Goal: Task Accomplishment & Management: Use online tool/utility

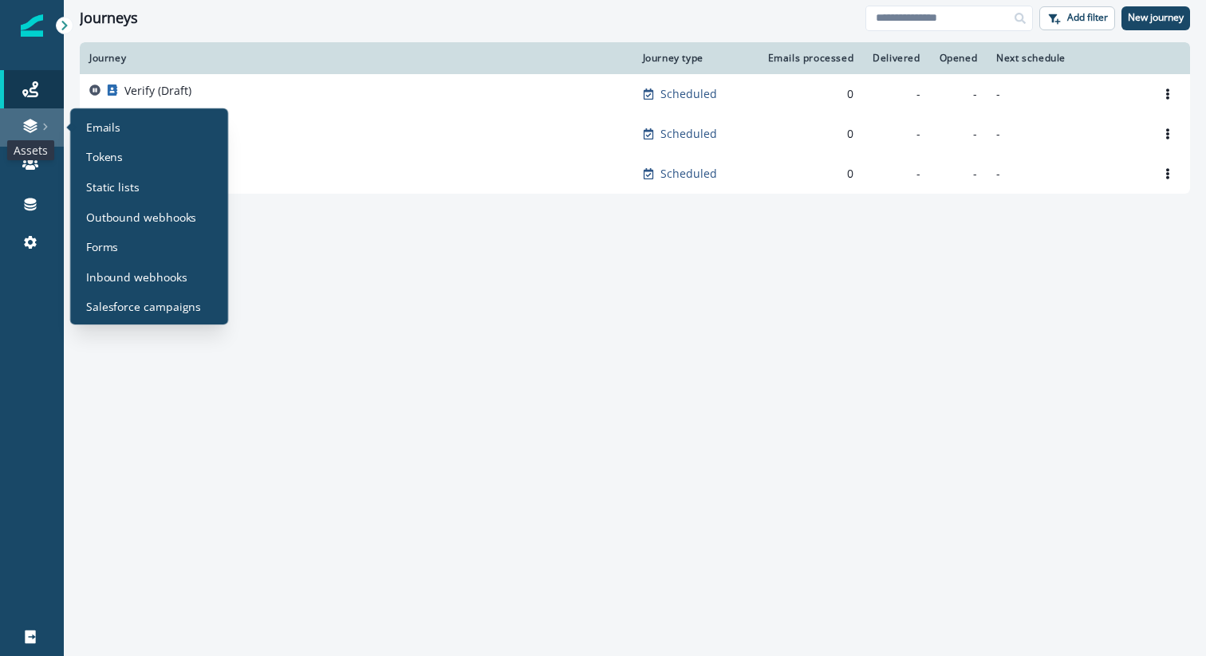
click at [26, 120] on icon at bounding box center [30, 126] width 16 height 16
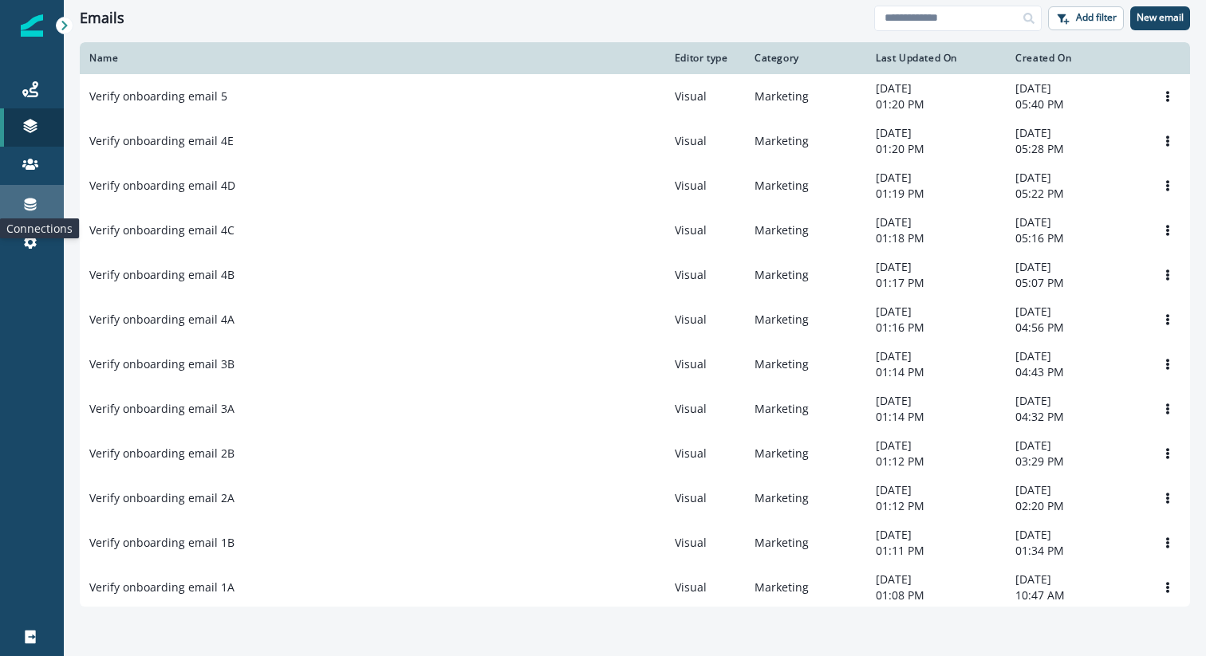
click at [27, 206] on icon at bounding box center [31, 205] width 12 height 13
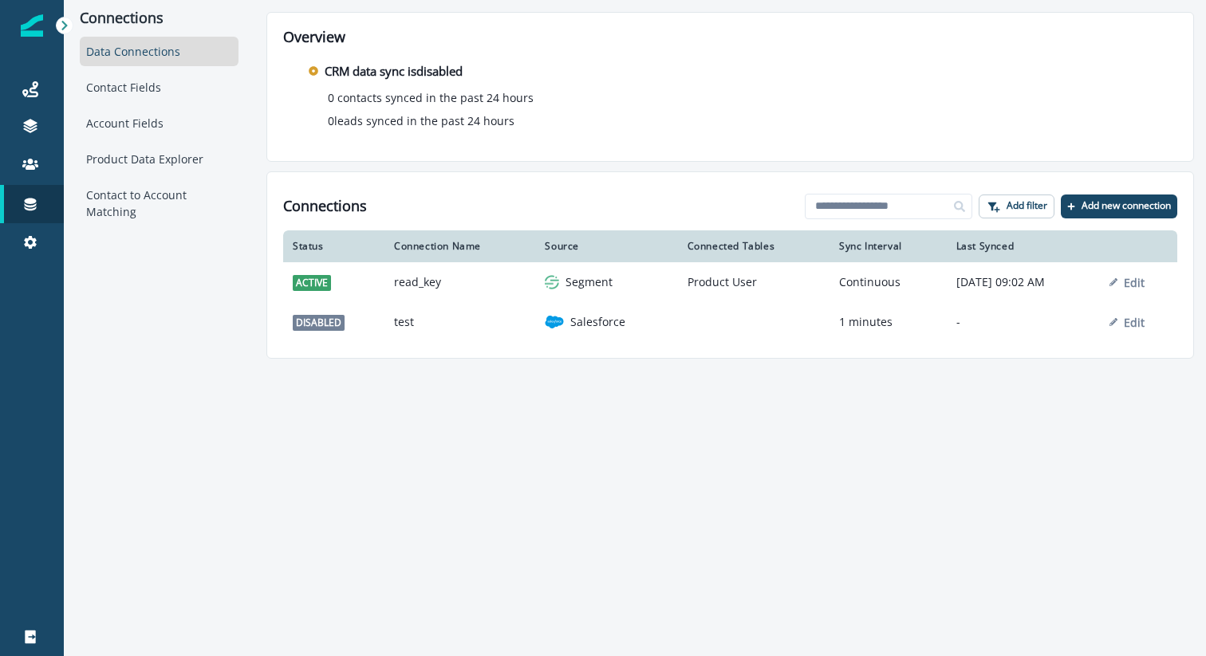
click at [168, 306] on div "Connections Data Connections Contact Fields Account Fields Product Data Explore…" at bounding box center [159, 179] width 191 height 359
click at [104, 159] on div "Product Data Explorer" at bounding box center [159, 158] width 159 height 29
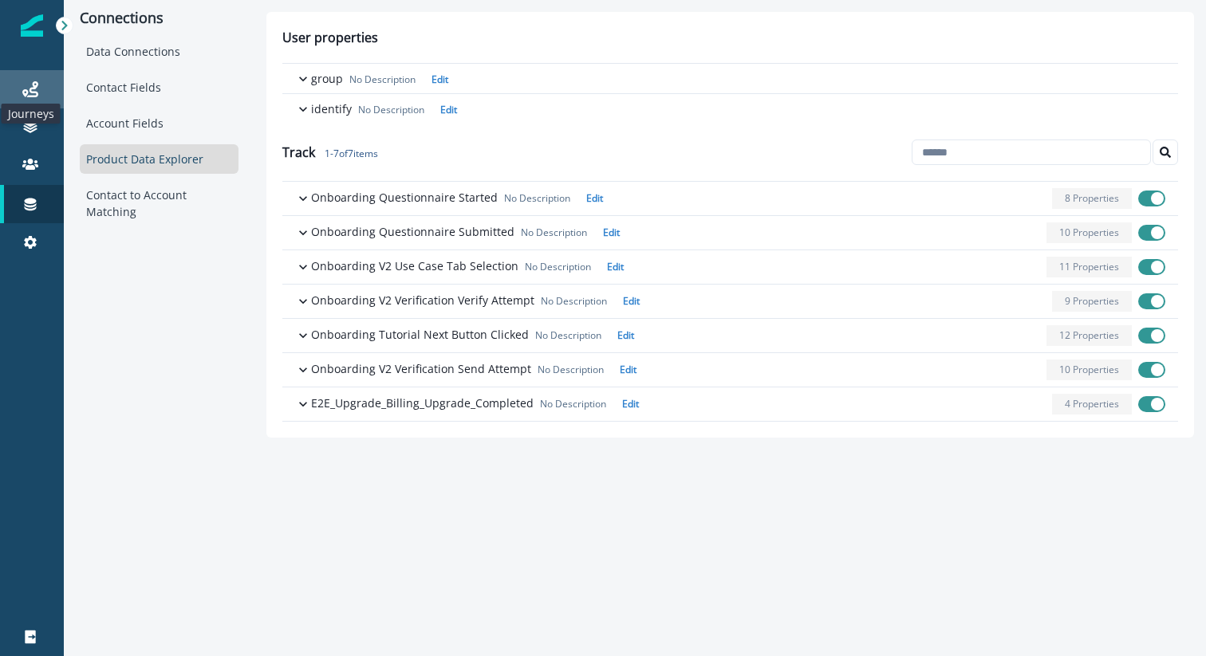
click at [36, 93] on icon at bounding box center [30, 89] width 16 height 16
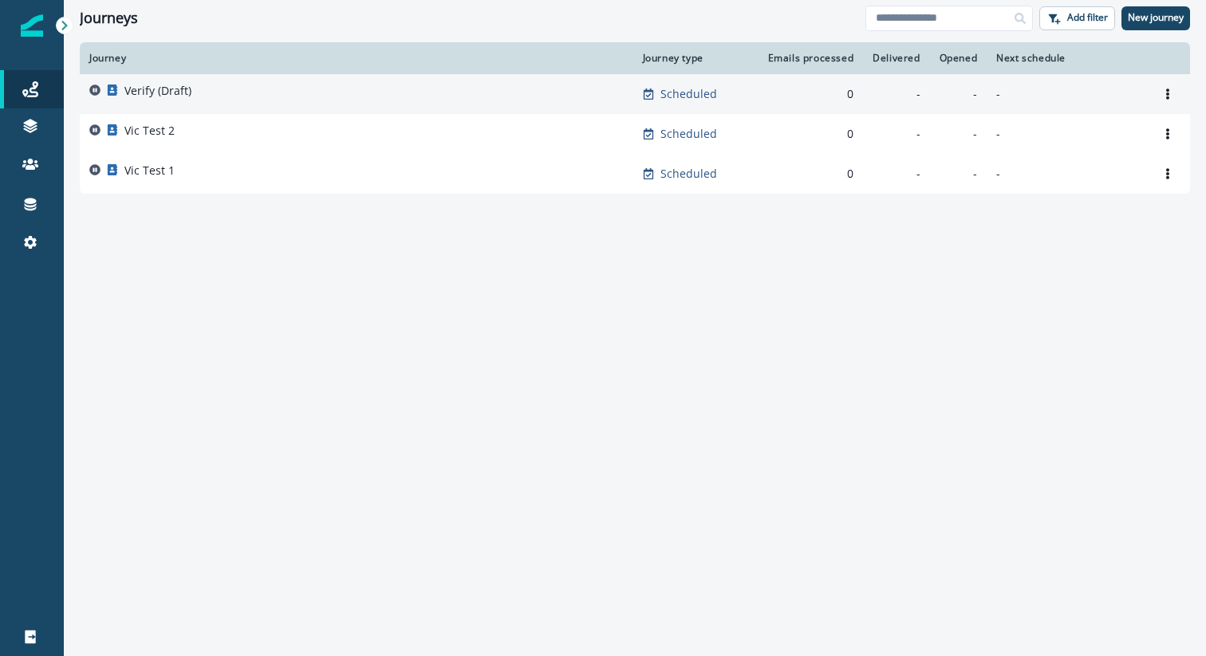
click at [198, 97] on div "Verify (Draft)" at bounding box center [356, 94] width 534 height 22
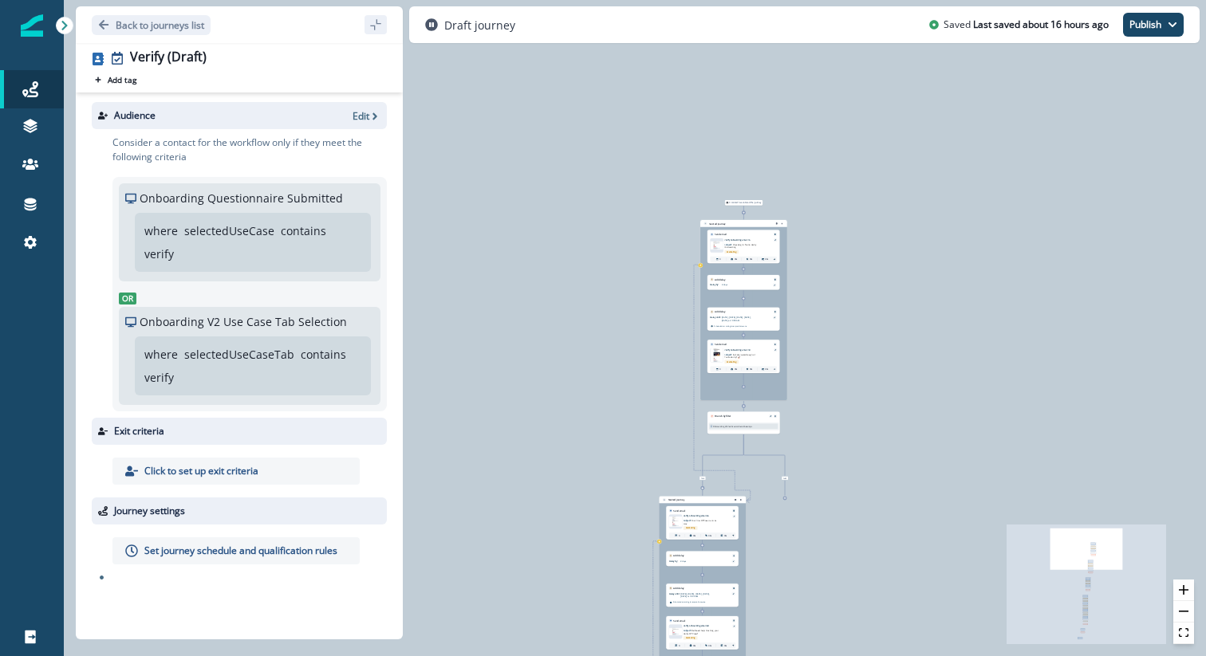
drag, startPoint x: 586, startPoint y: 481, endPoint x: 584, endPoint y: 355, distance: 126.0
click at [584, 355] on div "0 contact has entered the journey Nested journey Send email Email asset changed…" at bounding box center [635, 328] width 1142 height 656
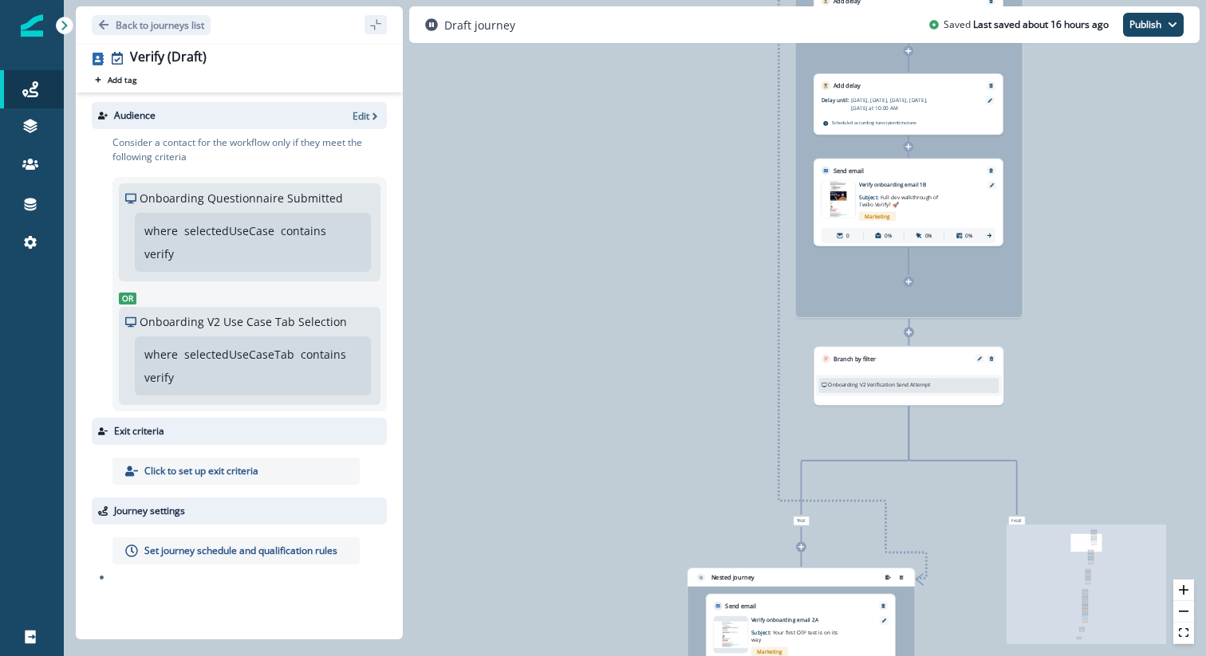
drag, startPoint x: 788, startPoint y: 311, endPoint x: 694, endPoint y: 180, distance: 160.6
click at [694, 180] on div "0 contact has entered the journey Nested journey Send email Email asset changed…" at bounding box center [635, 328] width 1142 height 656
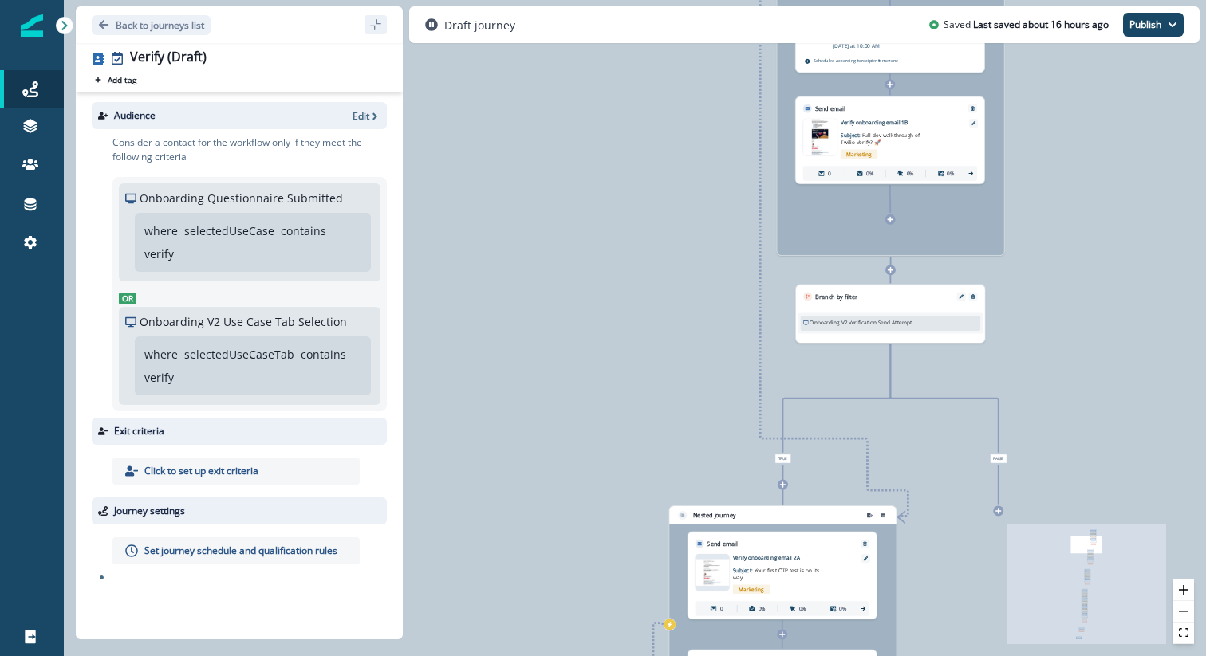
drag, startPoint x: 777, startPoint y: 450, endPoint x: 761, endPoint y: 387, distance: 65.0
click at [761, 387] on div "0 contact has entered the journey Nested journey Send email Email asset changed…" at bounding box center [635, 328] width 1142 height 656
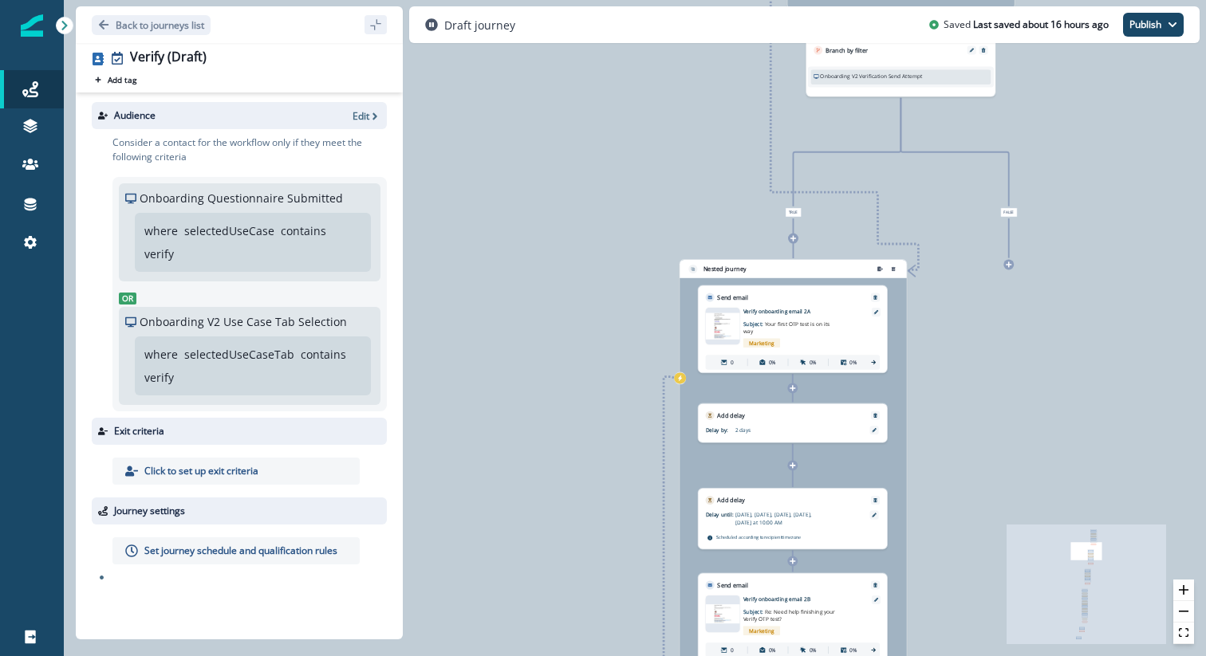
drag, startPoint x: 637, startPoint y: 452, endPoint x: 654, endPoint y: 203, distance: 249.3
click at [654, 203] on div "0 contact has entered the journey Nested journey Send email Email asset changed…" at bounding box center [635, 328] width 1142 height 656
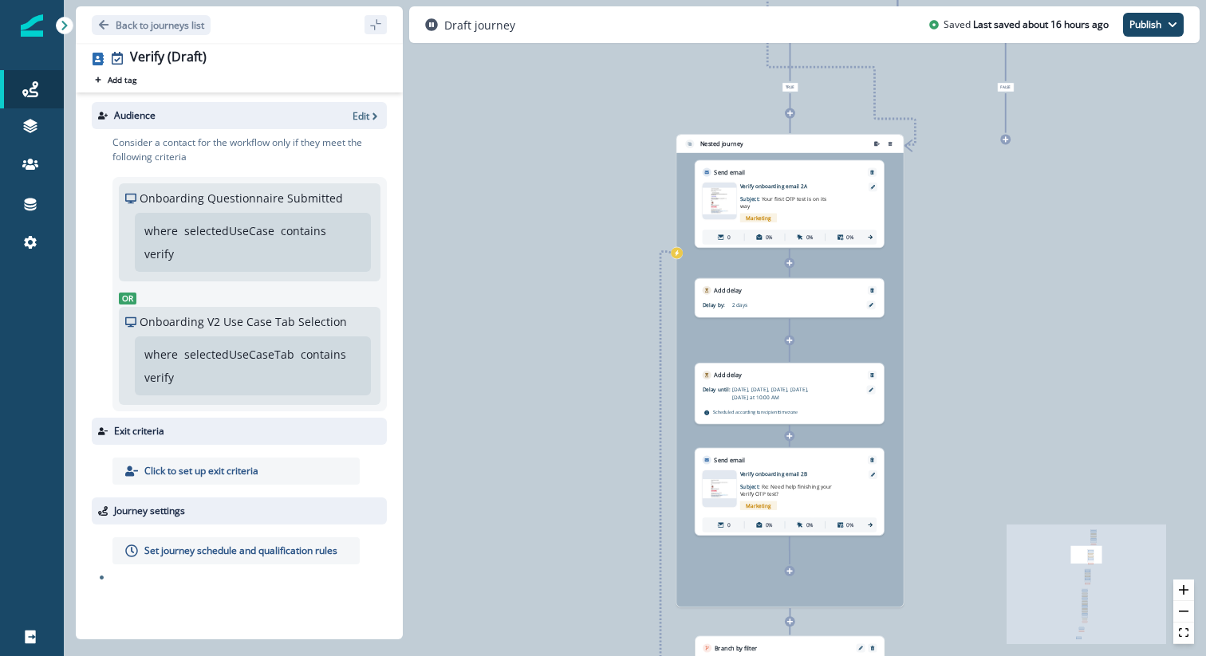
drag, startPoint x: 601, startPoint y: 364, endPoint x: 595, endPoint y: 209, distance: 154.8
click at [595, 209] on div "0 contact has entered the journey Nested journey Send email Email asset changed…" at bounding box center [635, 328] width 1142 height 656
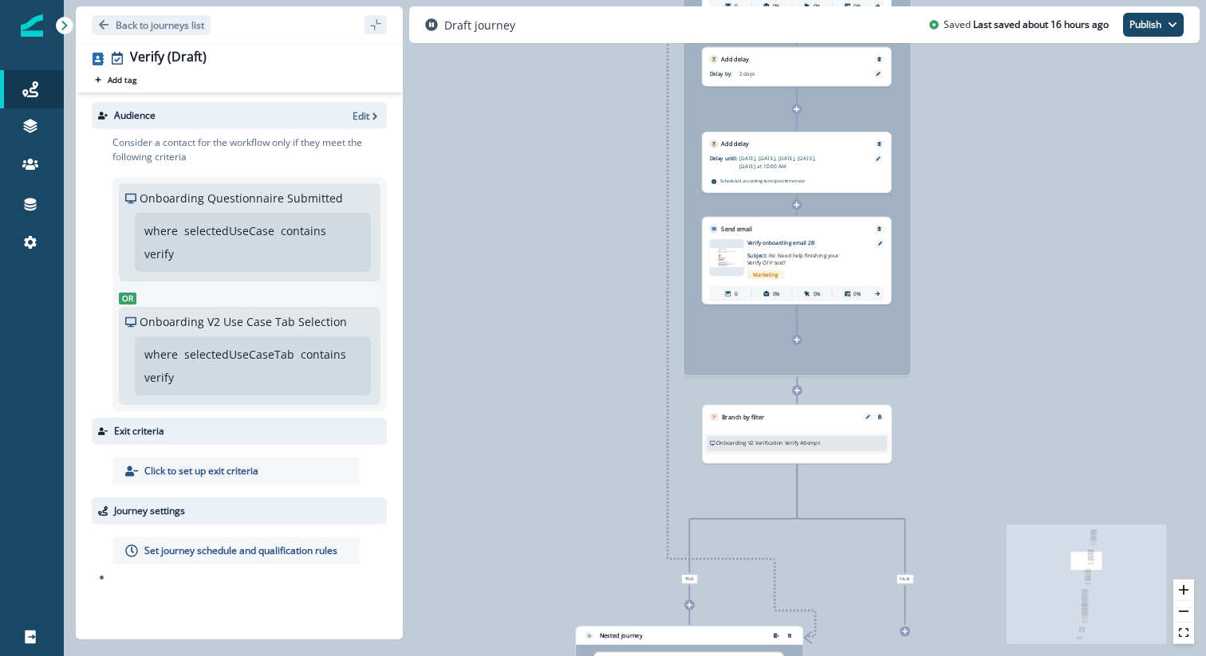
drag, startPoint x: 556, startPoint y: 560, endPoint x: 566, endPoint y: 364, distance: 197.2
click at [566, 364] on div "0 contact has entered the journey Nested journey Send email Email asset changed…" at bounding box center [635, 328] width 1142 height 656
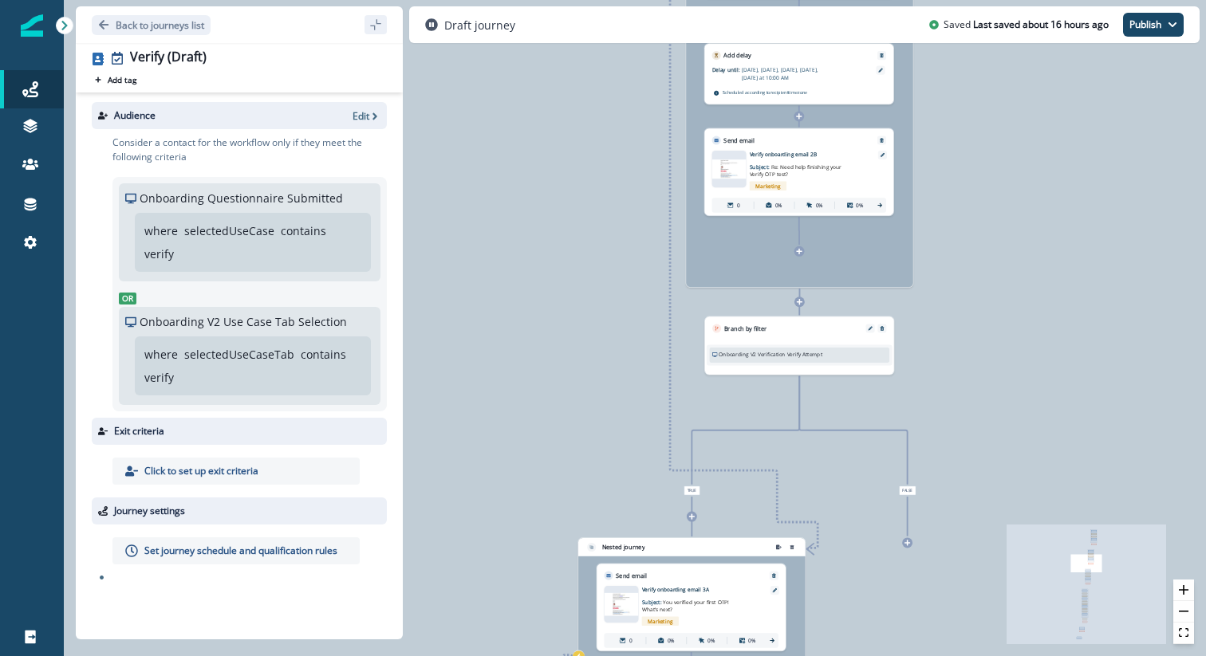
drag, startPoint x: 597, startPoint y: 597, endPoint x: 598, endPoint y: 344, distance: 252.7
click at [598, 344] on div "0 contact has entered the journey Nested journey Send email Email asset changed…" at bounding box center [635, 328] width 1142 height 656
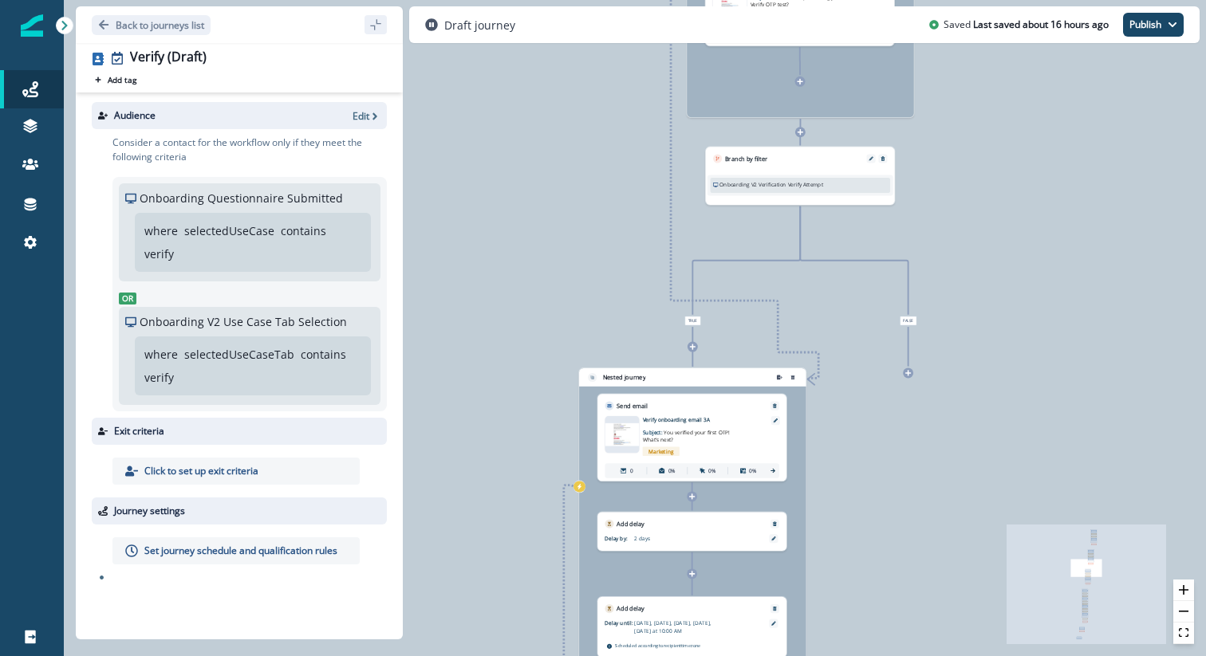
drag, startPoint x: 499, startPoint y: 496, endPoint x: 504, endPoint y: 199, distance: 296.6
click at [504, 199] on div "0 contact has entered the journey Nested journey Send email Email asset changed…" at bounding box center [635, 328] width 1142 height 656
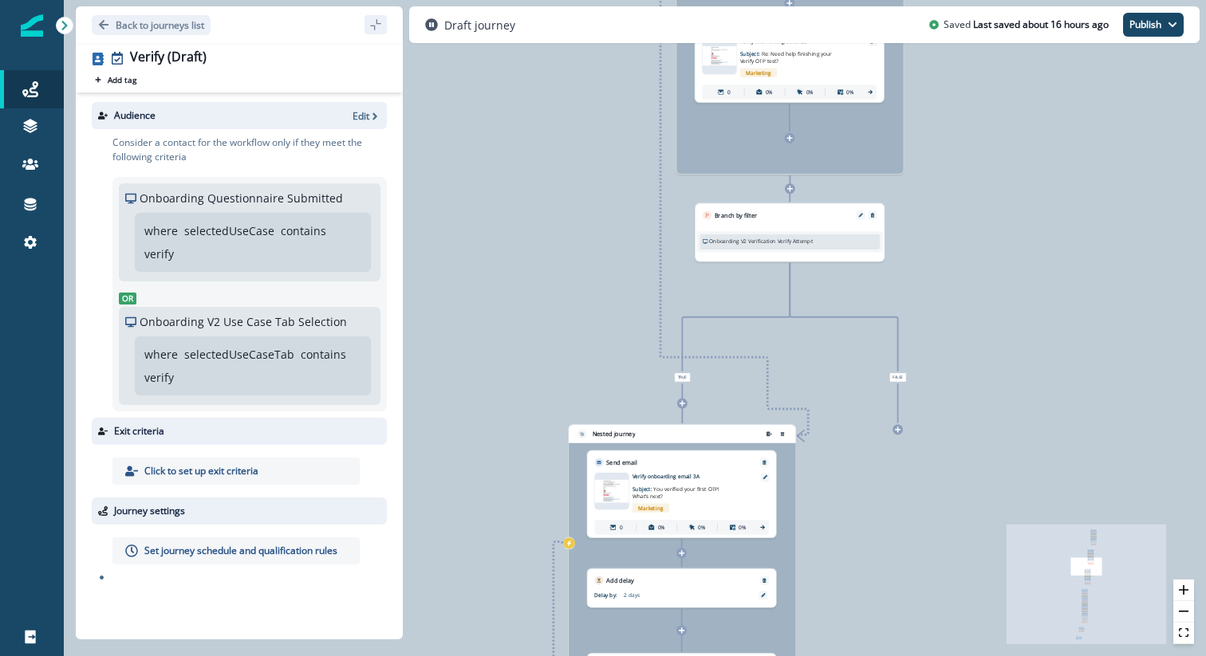
drag, startPoint x: 511, startPoint y: 179, endPoint x: 496, endPoint y: 533, distance: 353.5
click at [496, 533] on div "0 contact has entered the journey Nested journey Send email Email asset changed…" at bounding box center [635, 328] width 1142 height 656
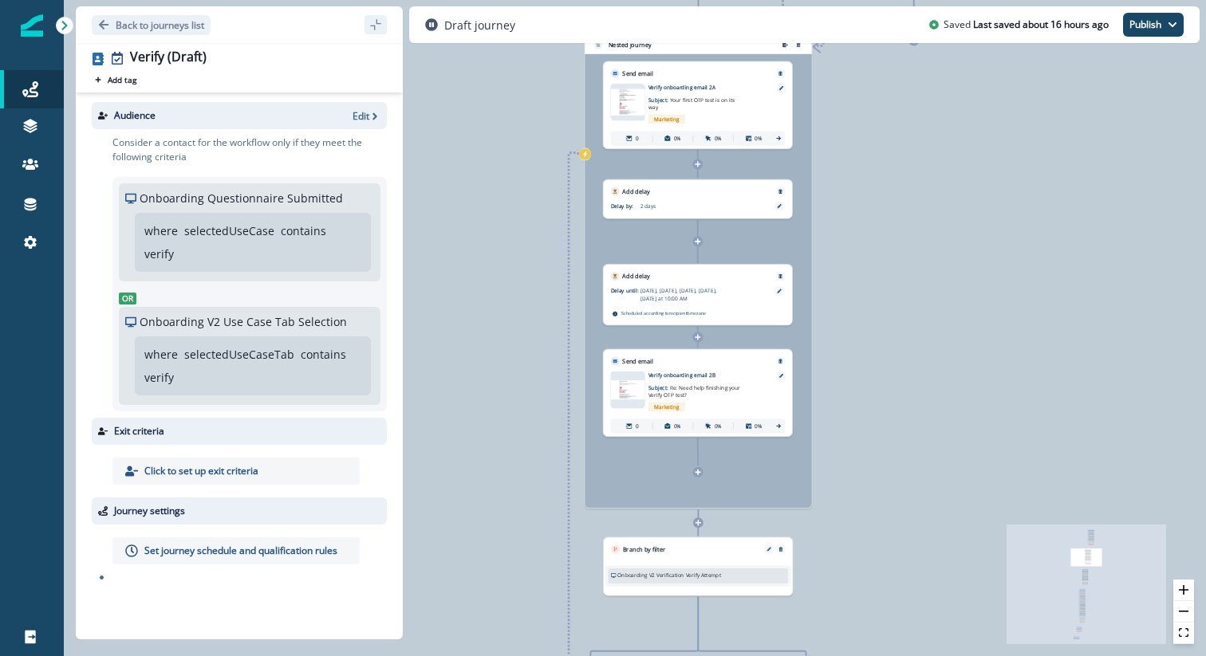
drag, startPoint x: 591, startPoint y: 197, endPoint x: 494, endPoint y: 537, distance: 353.1
click at [495, 537] on div "0 contact has entered the journey Nested journey Send email Email asset changed…" at bounding box center [635, 328] width 1142 height 656
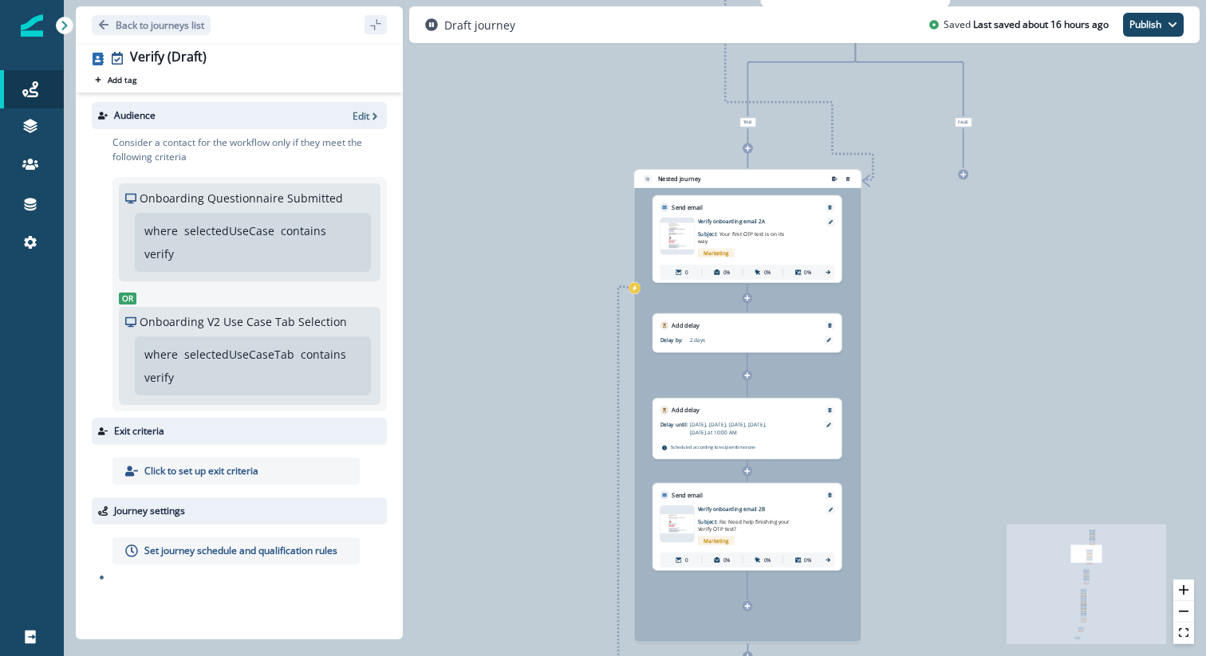
drag, startPoint x: 503, startPoint y: 293, endPoint x: 565, endPoint y: 468, distance: 186.1
click at [565, 468] on div "0 contact has entered the journey Nested journey Send email Email asset changed…" at bounding box center [635, 328] width 1142 height 656
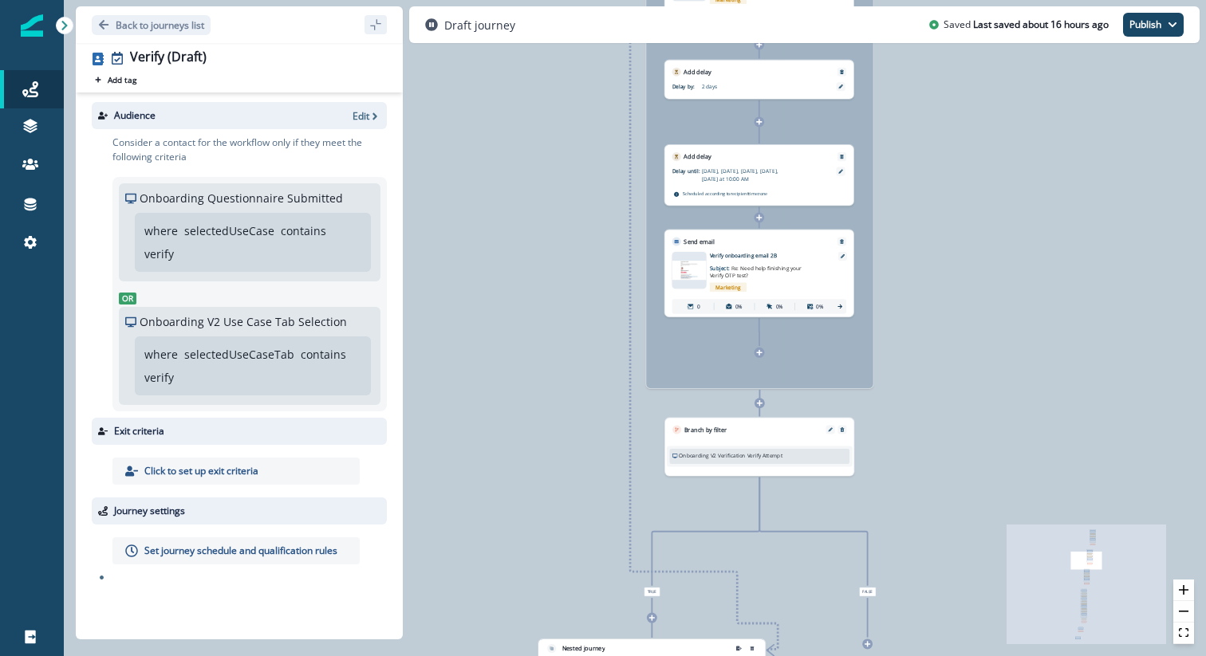
drag, startPoint x: 583, startPoint y: 420, endPoint x: 586, endPoint y: 118, distance: 302.2
click at [586, 118] on div "0 contact has entered the journey Nested journey Send email Email asset changed…" at bounding box center [635, 328] width 1142 height 656
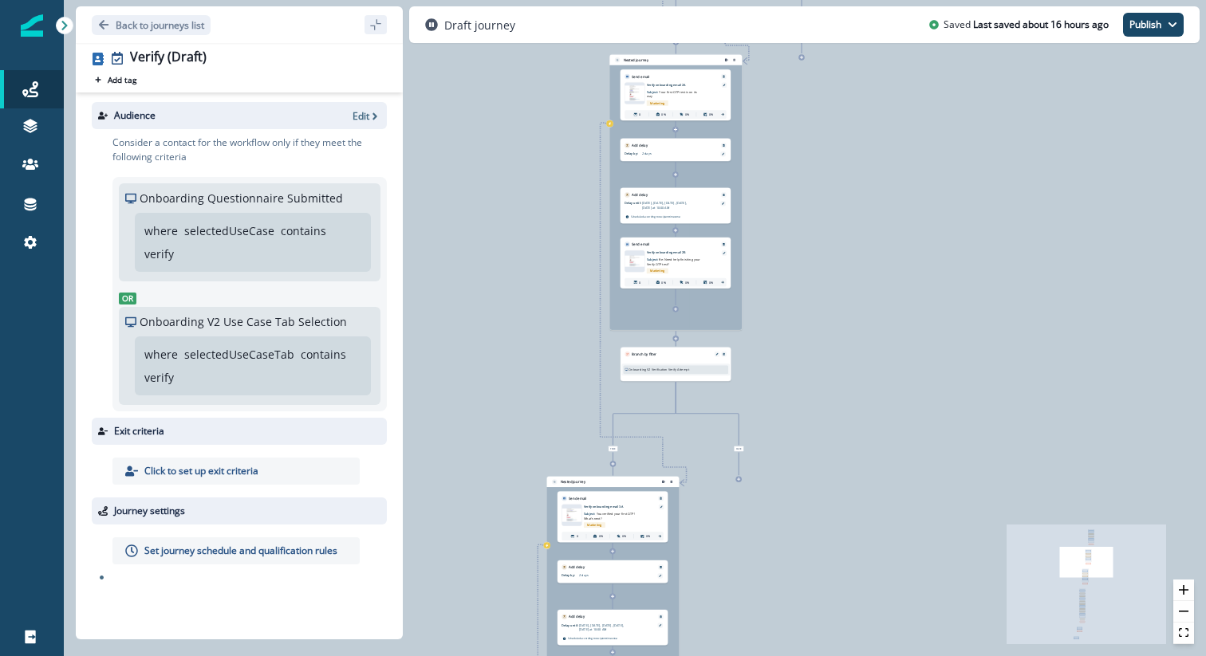
drag, startPoint x: 535, startPoint y: 435, endPoint x: 545, endPoint y: 271, distance: 164.5
click at [545, 271] on div "0 contact has entered the journey Nested journey Send email Email asset changed…" at bounding box center [635, 328] width 1142 height 656
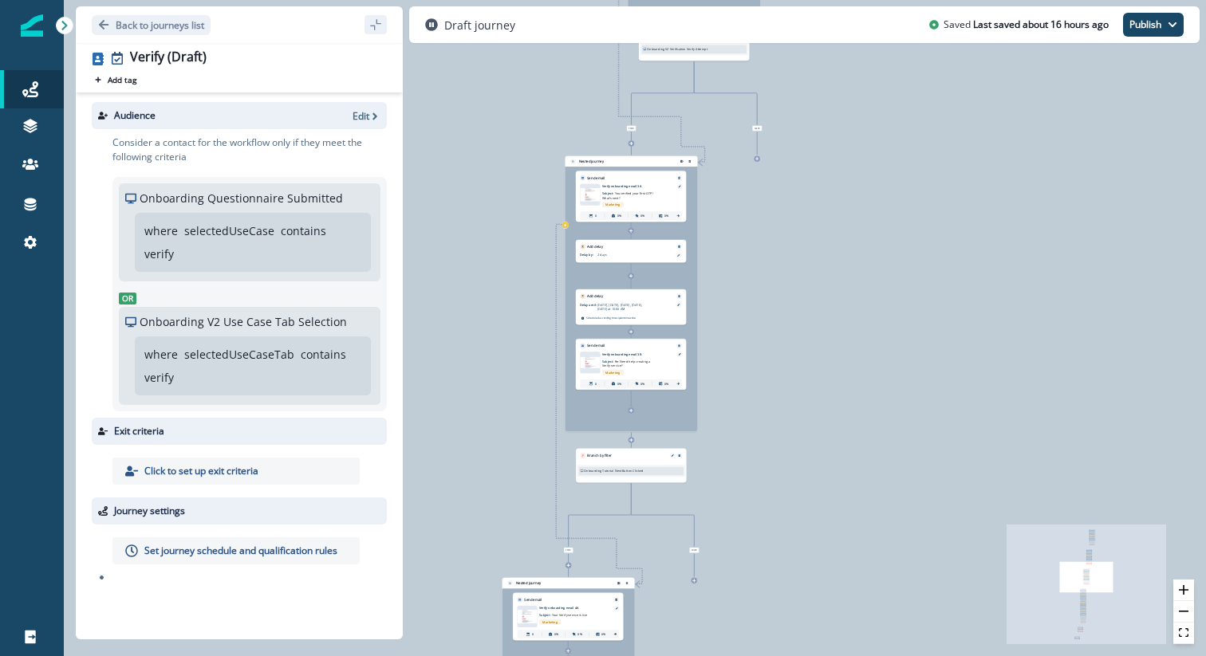
drag, startPoint x: 492, startPoint y: 499, endPoint x: 501, endPoint y: 301, distance: 198.0
click at [501, 301] on div "0 contact has entered the journey Nested journey Send email Email asset changed…" at bounding box center [635, 328] width 1142 height 656
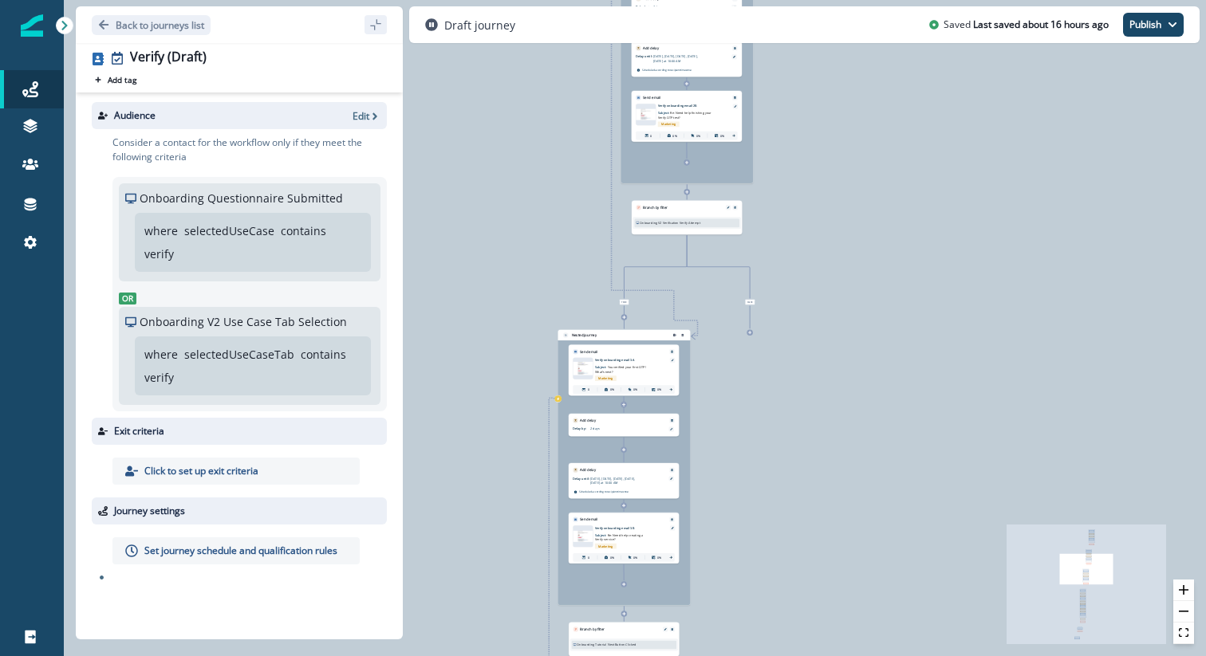
drag, startPoint x: 833, startPoint y: 149, endPoint x: 820, endPoint y: 347, distance: 198.1
click at [820, 347] on div "0 contact has entered the journey Nested journey Send email Email asset changed…" at bounding box center [635, 328] width 1142 height 656
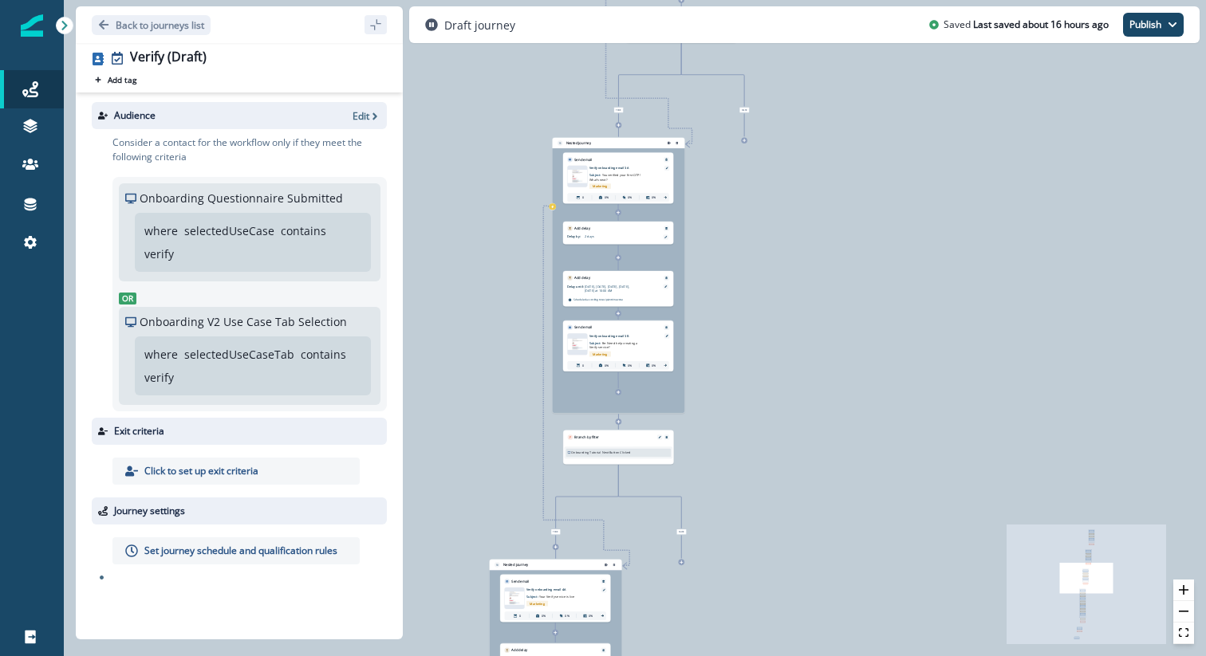
drag, startPoint x: 798, startPoint y: 488, endPoint x: 798, endPoint y: 262, distance: 226.4
click at [797, 262] on div "0 contact has entered the journey Nested journey Send email Email asset changed…" at bounding box center [635, 328] width 1142 height 656
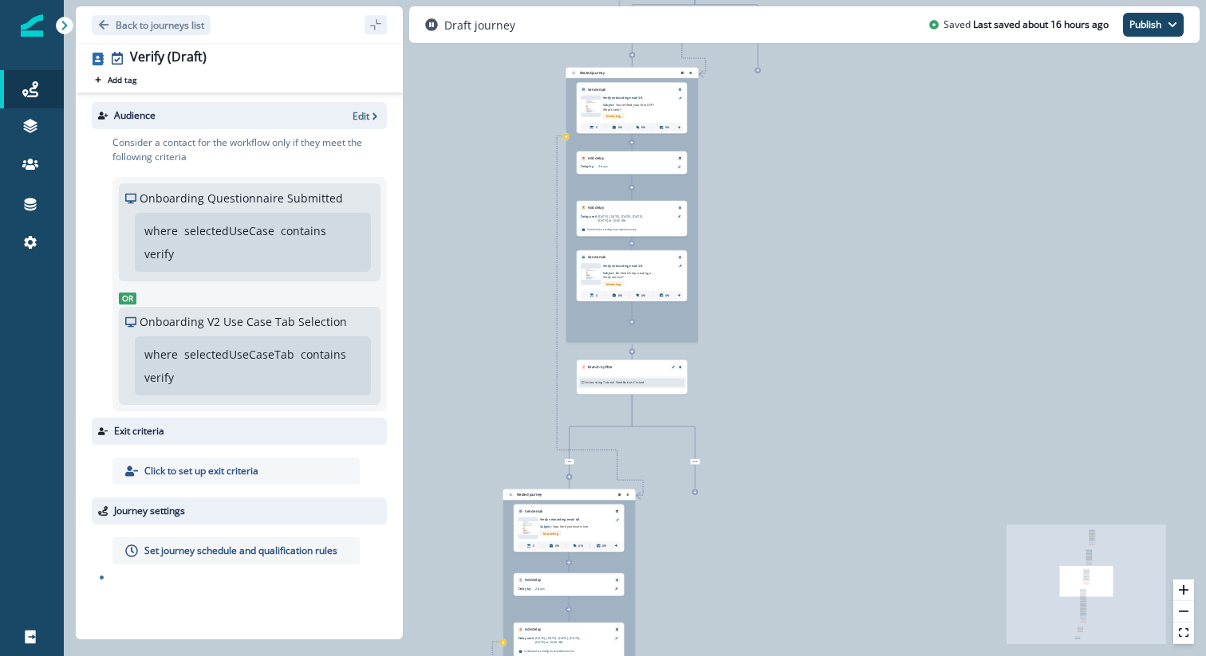
drag, startPoint x: 754, startPoint y: 357, endPoint x: 769, endPoint y: 299, distance: 59.9
click at [769, 299] on div "0 contact has entered the journey Nested journey Send email Email asset changed…" at bounding box center [635, 328] width 1142 height 656
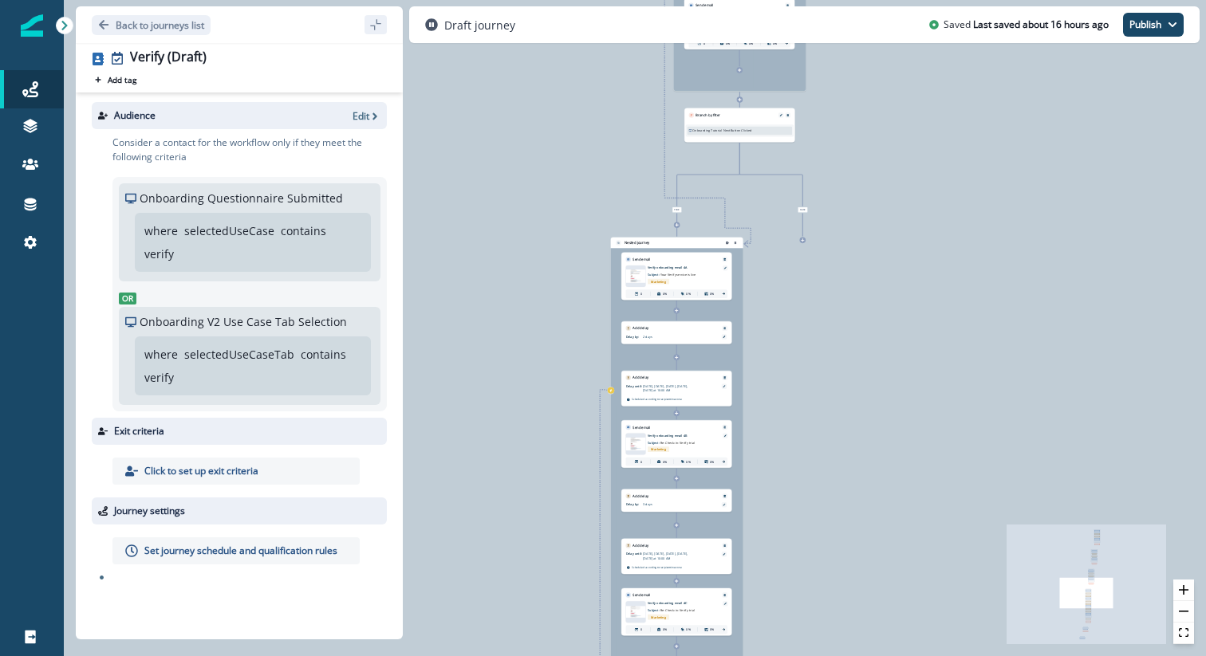
drag, startPoint x: 444, startPoint y: 382, endPoint x: 551, endPoint y: 130, distance: 273.7
click at [551, 130] on div "0 contact has entered the journey Nested journey Send email Email asset changed…" at bounding box center [635, 328] width 1142 height 656
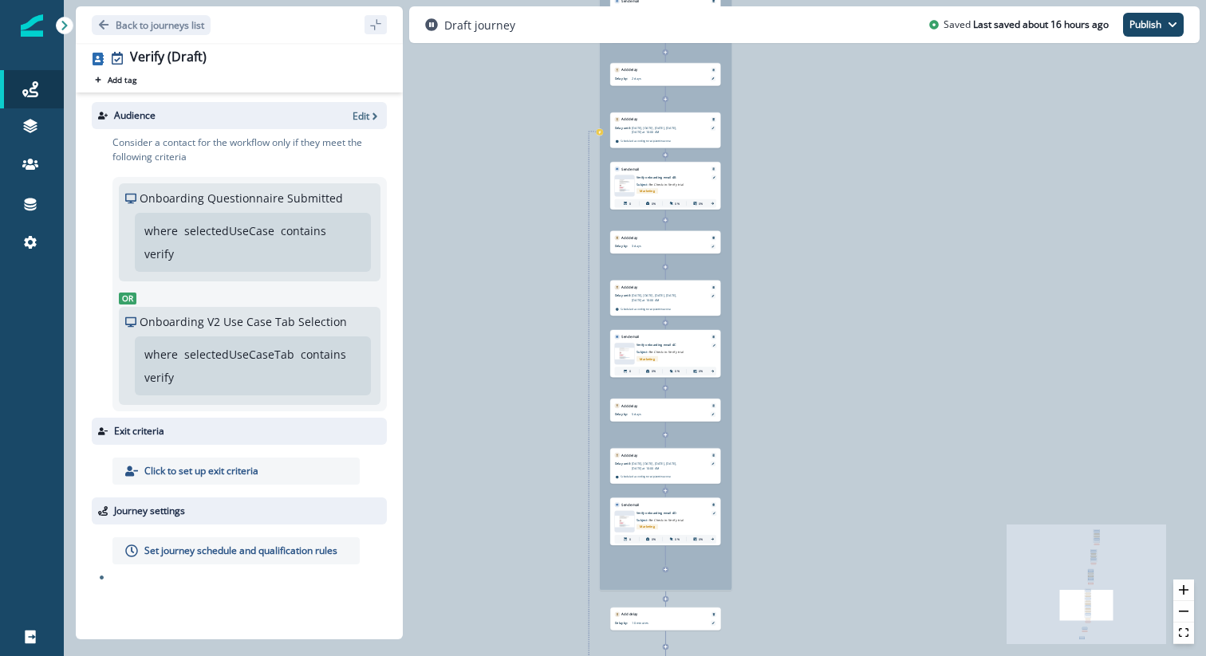
drag, startPoint x: 527, startPoint y: 469, endPoint x: 516, endPoint y: 210, distance: 258.6
click at [516, 210] on div "0 contact has entered the journey Nested journey Send email Email asset changed…" at bounding box center [635, 328] width 1142 height 656
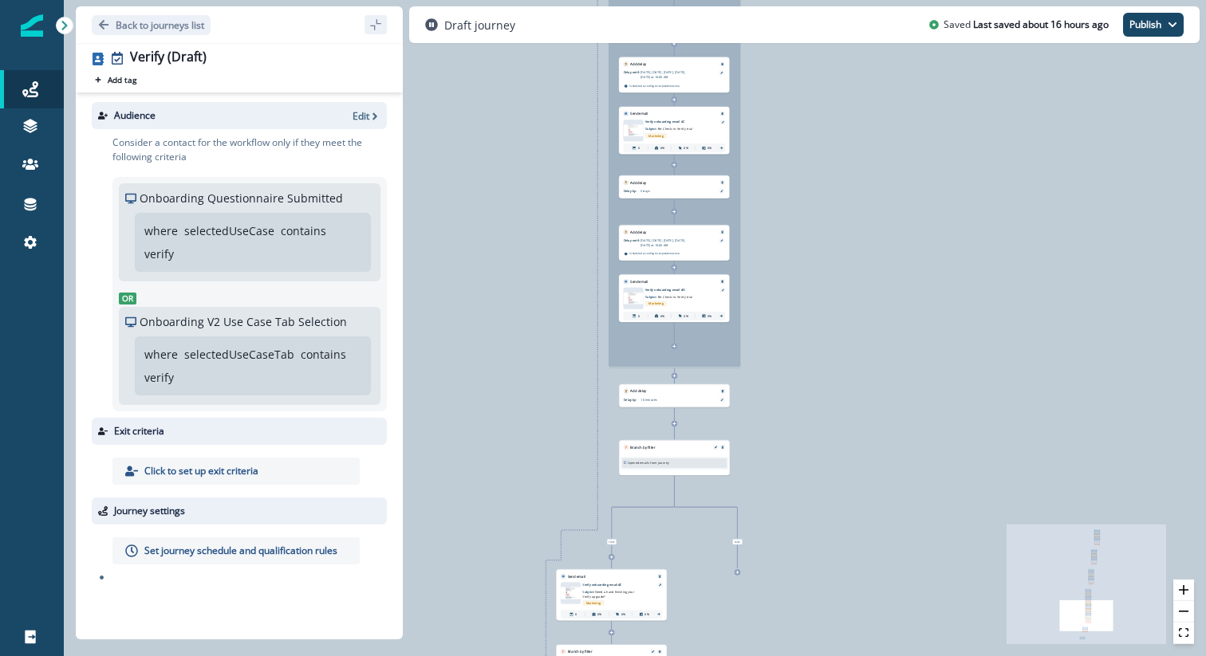
drag, startPoint x: 540, startPoint y: 466, endPoint x: 549, endPoint y: 243, distance: 223.4
click at [549, 243] on div "0 contact has entered the journey Nested journey Send email Email asset changed…" at bounding box center [635, 328] width 1142 height 656
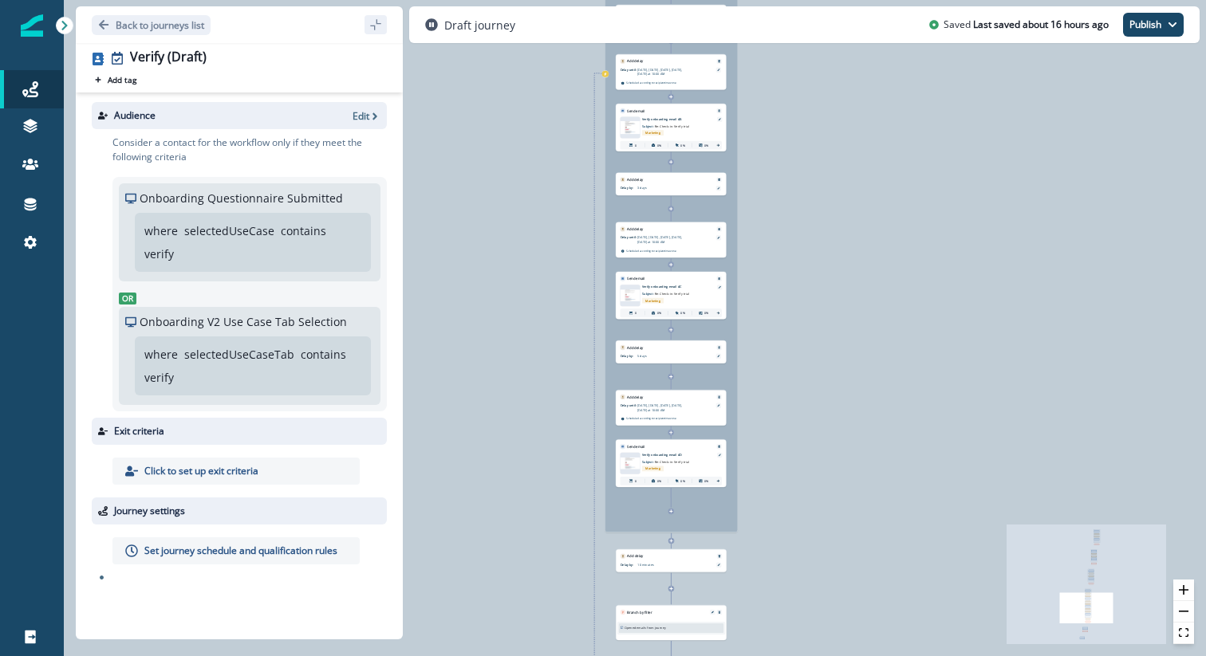
drag, startPoint x: 826, startPoint y: 196, endPoint x: 823, endPoint y: 361, distance: 165.1
click at [823, 361] on div "0 contact has entered the journey Nested journey Send email Email asset changed…" at bounding box center [635, 328] width 1142 height 656
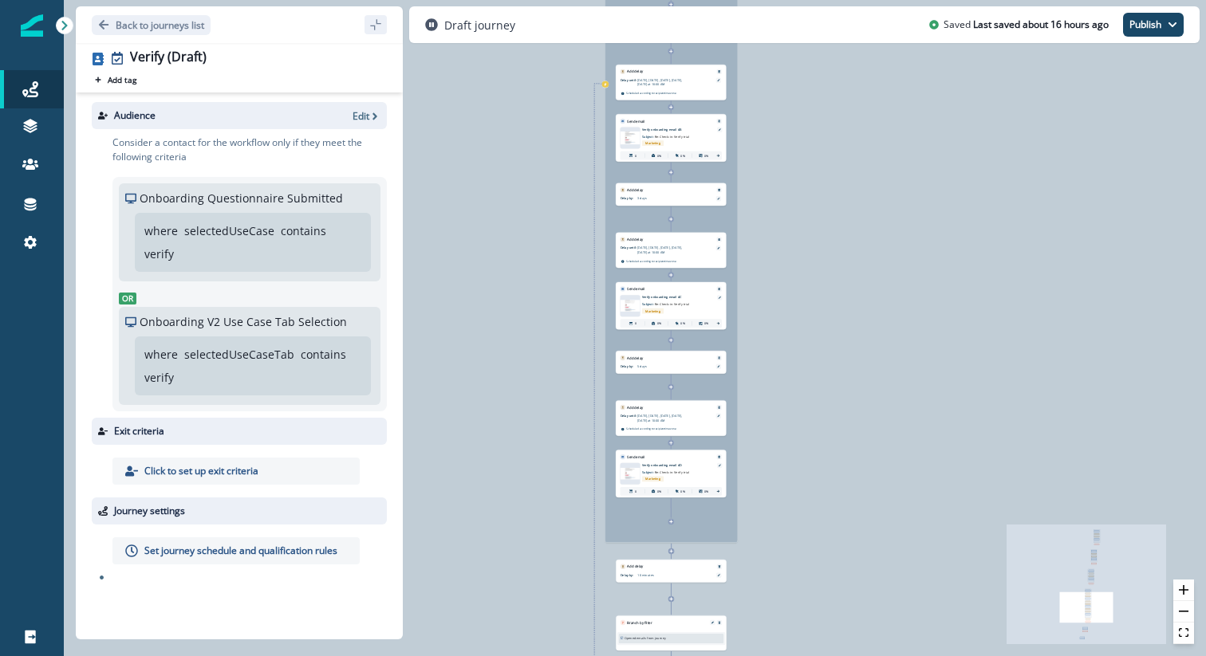
drag, startPoint x: 811, startPoint y: 348, endPoint x: 823, endPoint y: 465, distance: 117.8
click at [823, 465] on div "0 contact has entered the journey Nested journey Send email Email asset changed…" at bounding box center [635, 328] width 1142 height 656
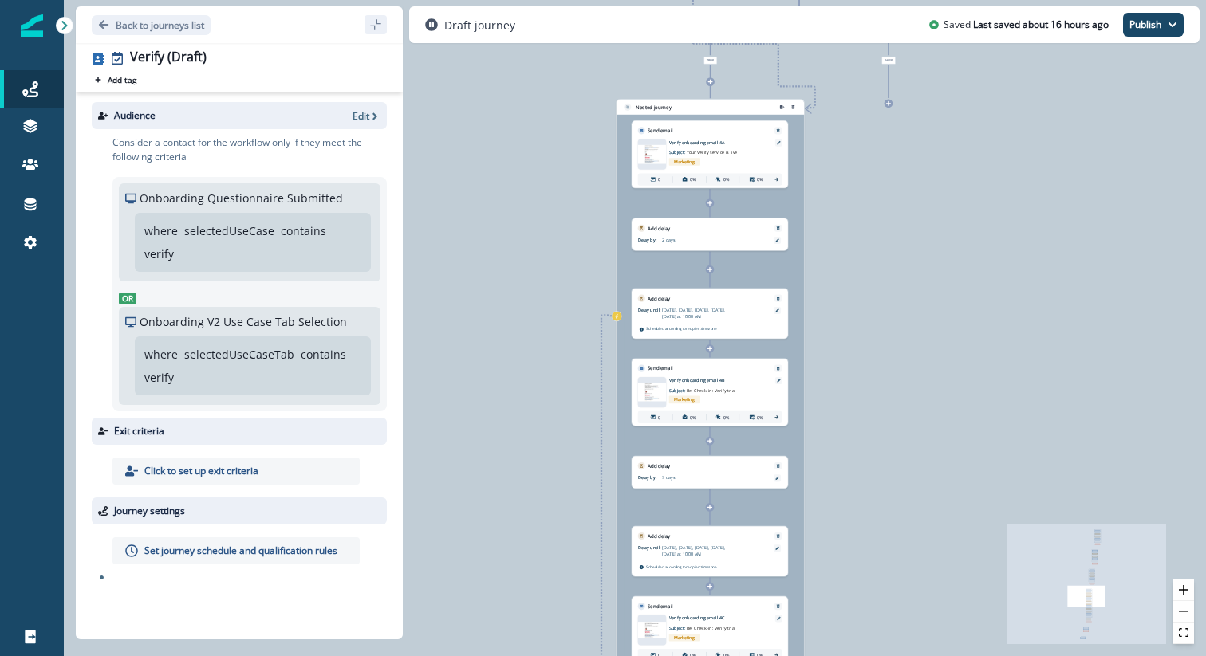
drag, startPoint x: 749, startPoint y: 346, endPoint x: 835, endPoint y: 605, distance: 272.8
click at [835, 607] on div "0 contact has entered the journey Nested journey Send email Email asset changed…" at bounding box center [635, 328] width 1142 height 656
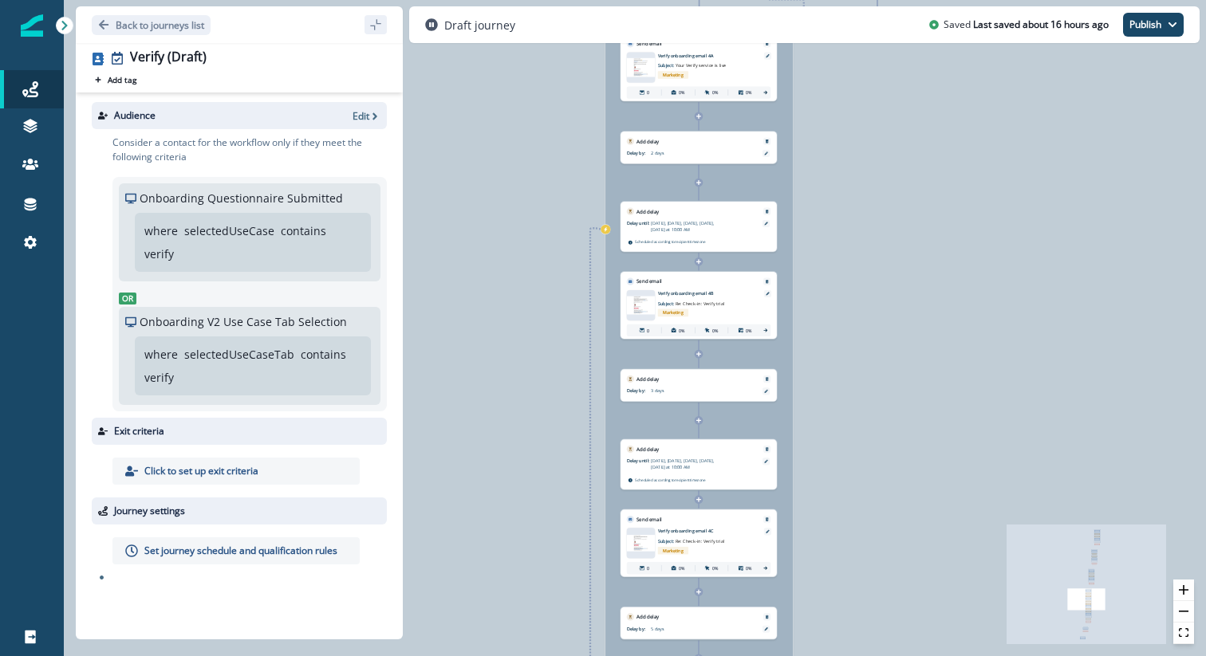
drag, startPoint x: 860, startPoint y: 339, endPoint x: 858, endPoint y: 179, distance: 159.5
click at [858, 179] on div "0 contact has entered the journey Nested journey Send email Email asset changed…" at bounding box center [635, 328] width 1142 height 656
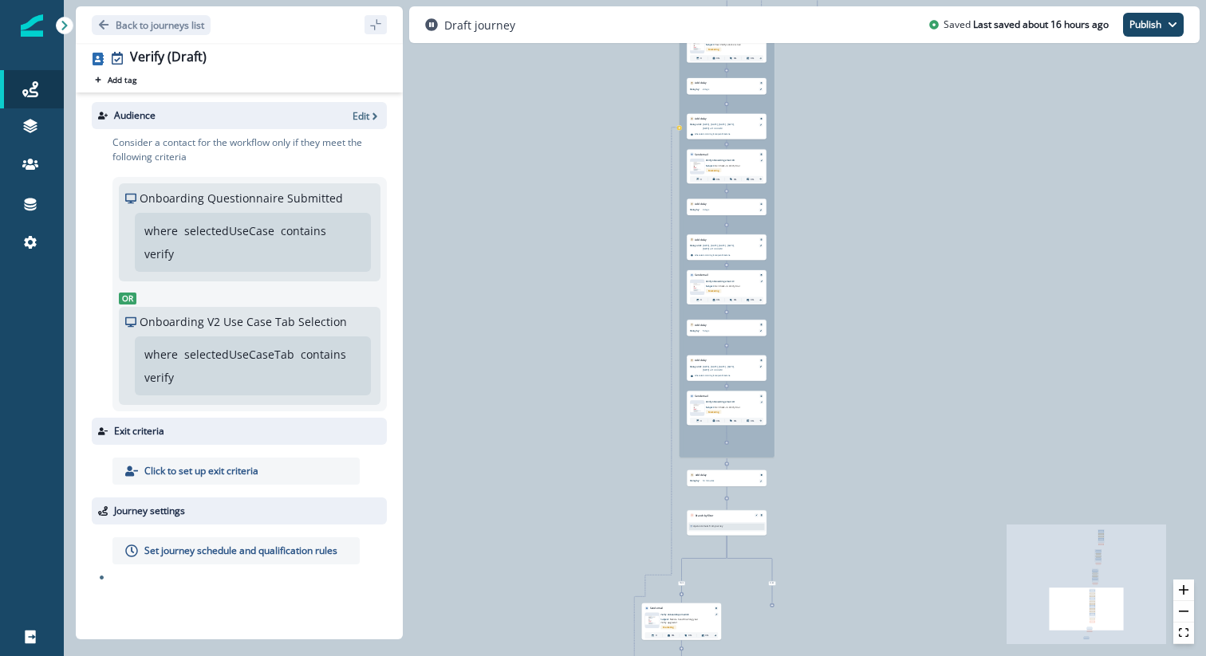
drag, startPoint x: 912, startPoint y: 486, endPoint x: 820, endPoint y: 417, distance: 115.0
click at [820, 417] on div "0 contact has entered the journey Nested journey Send email Email asset changed…" at bounding box center [635, 328] width 1142 height 656
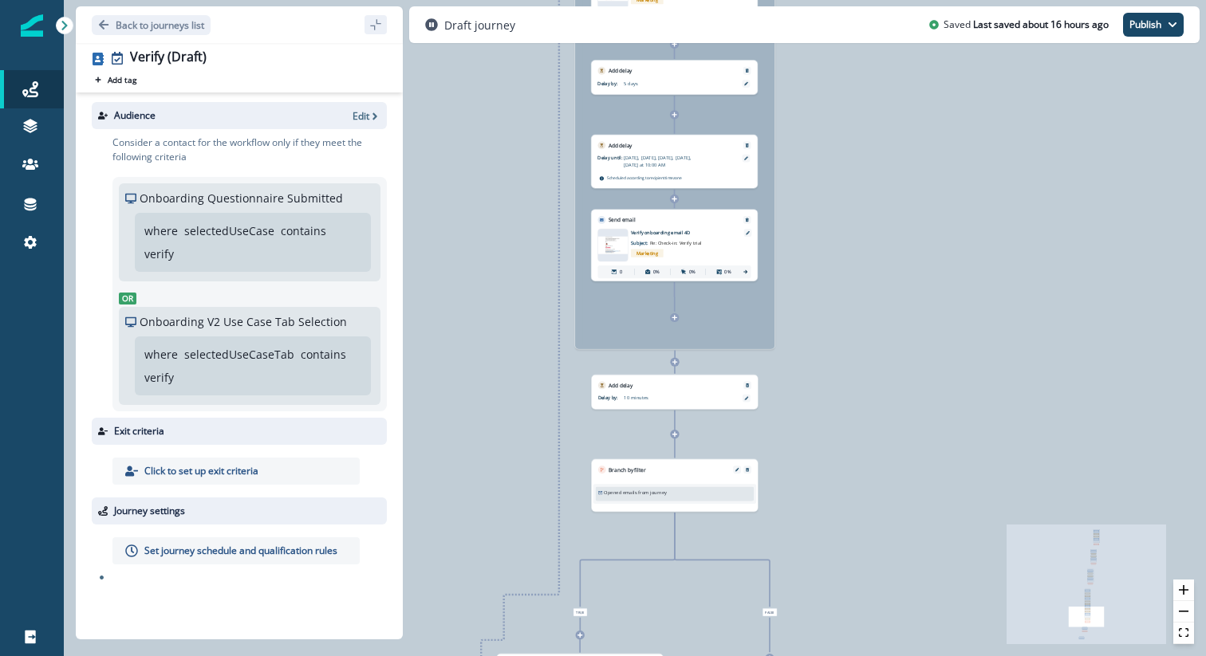
drag, startPoint x: 699, startPoint y: 458, endPoint x: 828, endPoint y: 344, distance: 172.2
click at [828, 344] on div "0 contact has entered the journey Nested journey Send email Email asset changed…" at bounding box center [635, 328] width 1142 height 656
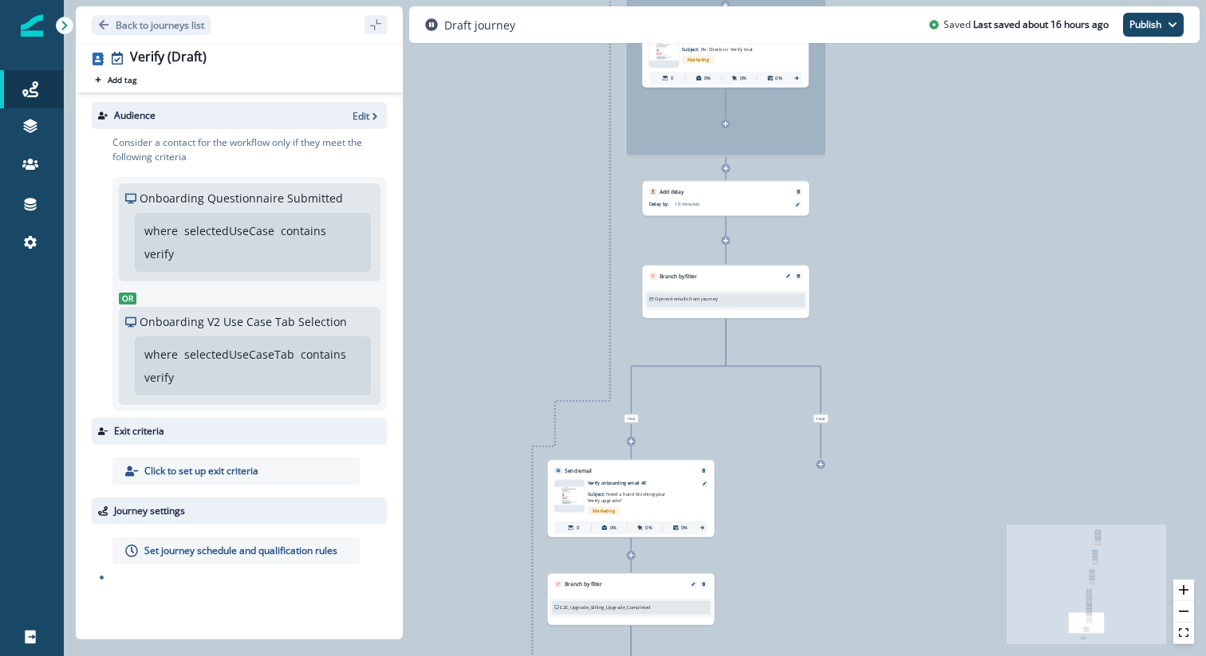
drag, startPoint x: 625, startPoint y: 526, endPoint x: 676, endPoint y: 332, distance: 200.3
click at [676, 332] on div "0 contact has entered the journey Nested journey Send email Email asset changed…" at bounding box center [635, 328] width 1142 height 656
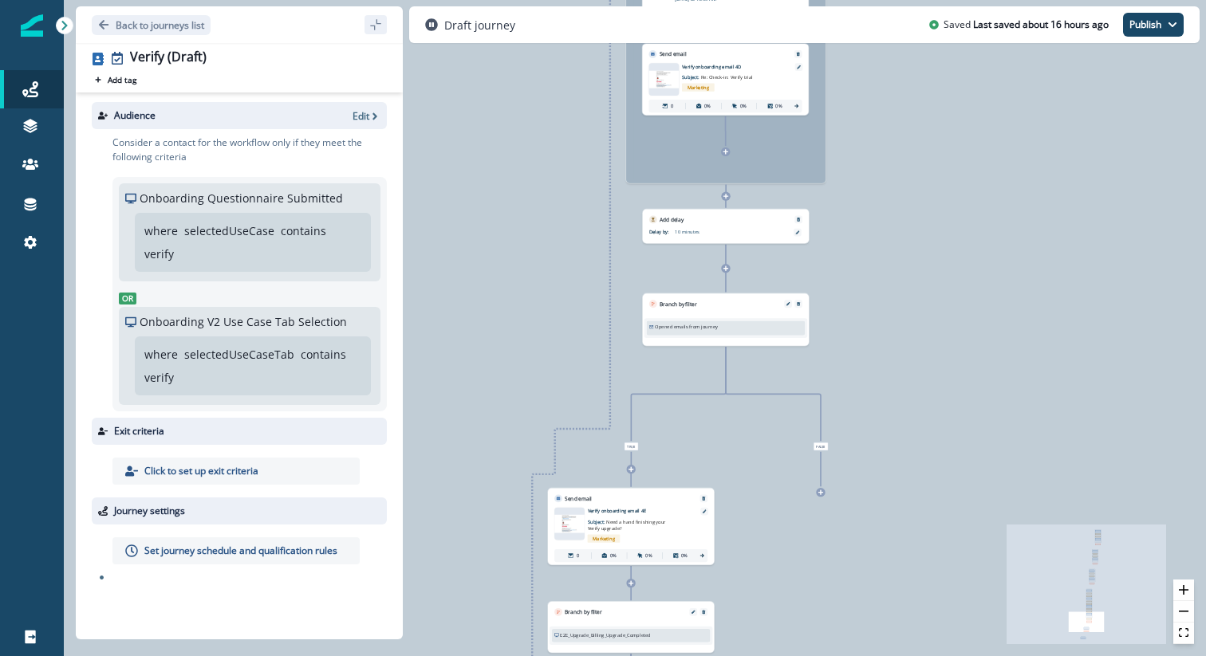
drag, startPoint x: 966, startPoint y: 254, endPoint x: 957, endPoint y: 459, distance: 205.1
click at [958, 461] on div "0 contact has entered the journey Nested journey Send email Email asset changed…" at bounding box center [635, 328] width 1142 height 656
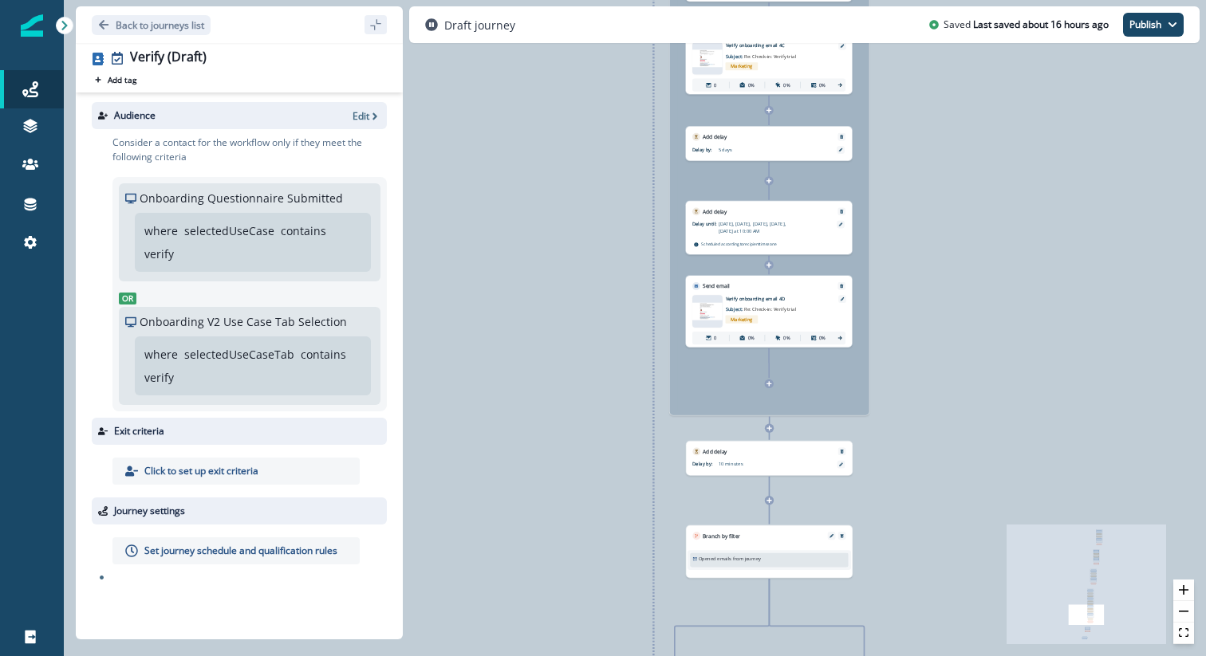
click at [564, 553] on div "0 contact has entered the journey Nested journey Send email Email asset changed…" at bounding box center [635, 328] width 1142 height 656
